Goal: Information Seeking & Learning: Learn about a topic

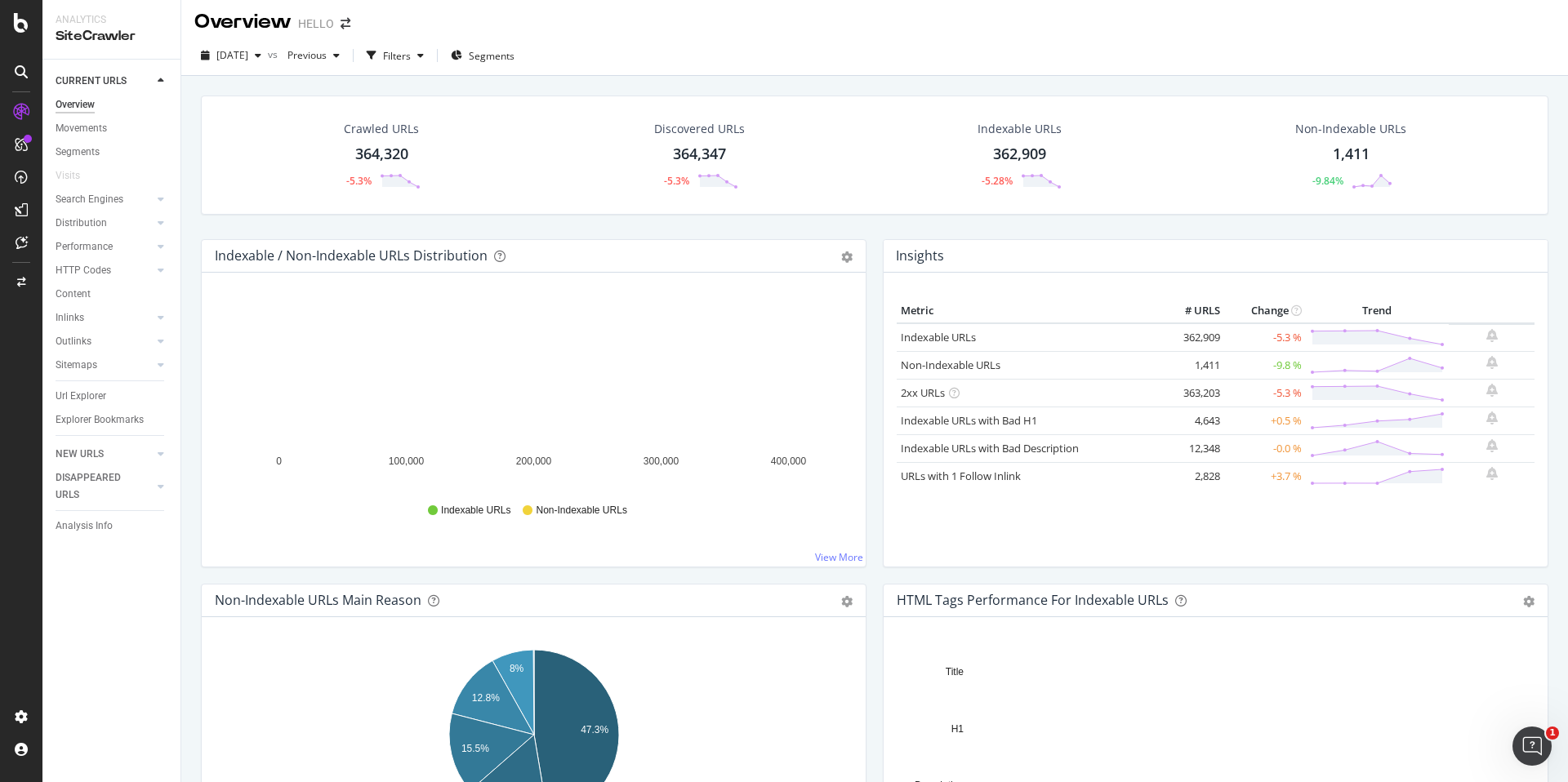
scroll to position [2, 0]
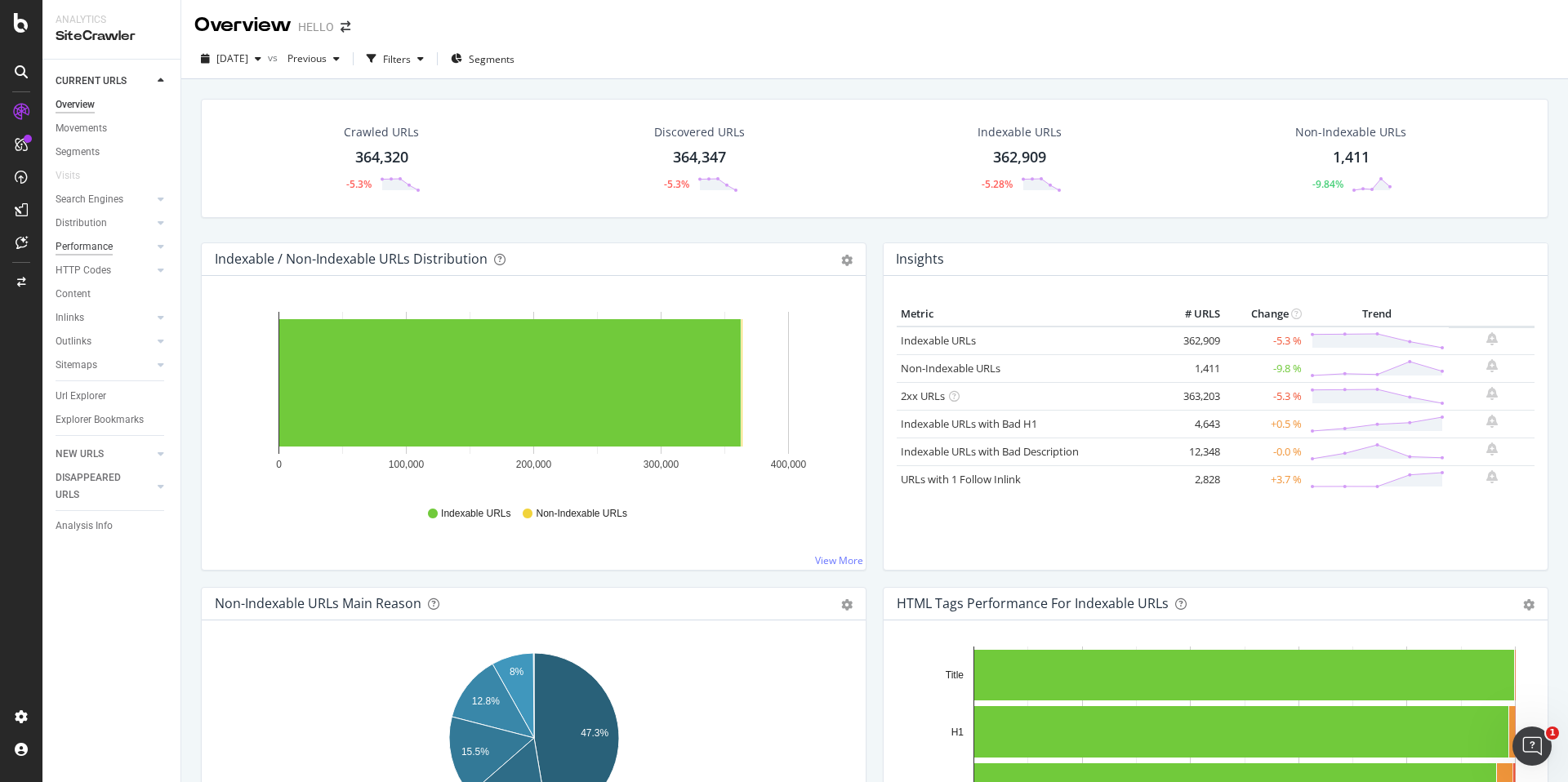
click at [102, 247] on div "Performance" at bounding box center [84, 247] width 57 height 17
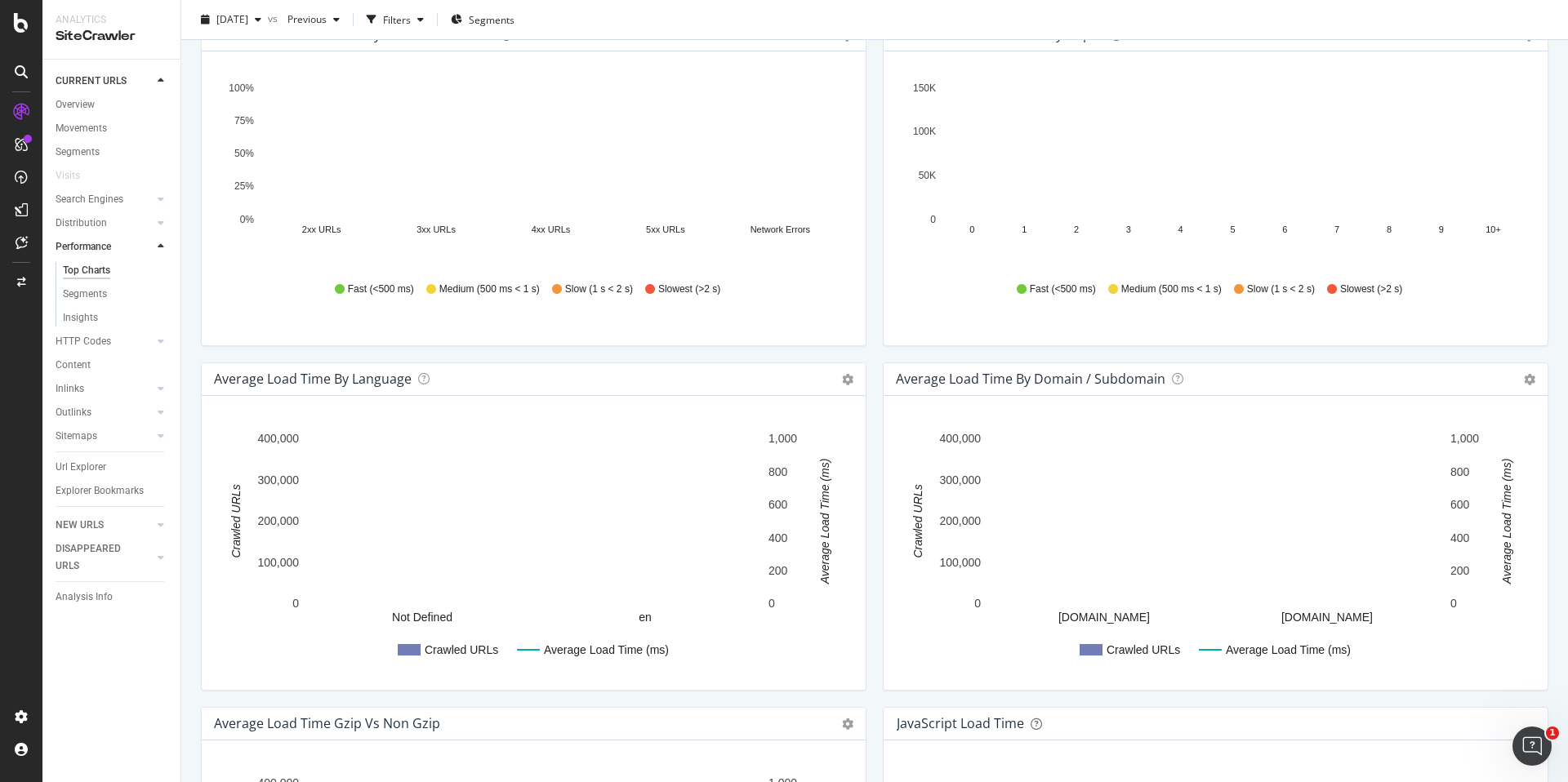
scroll to position [560, 0]
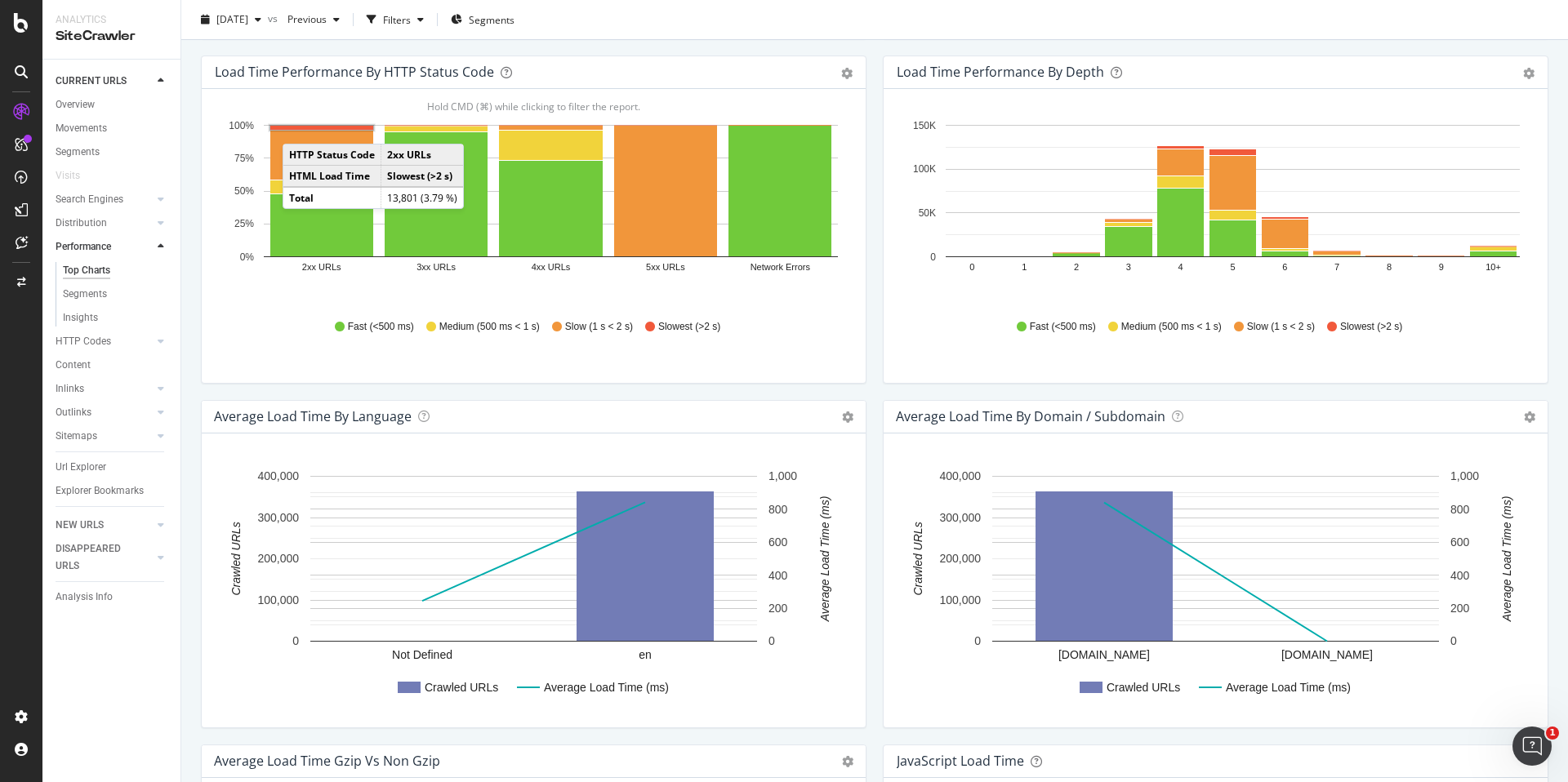
click at [299, 127] on rect "A chart." at bounding box center [322, 127] width 103 height 4
